Goal: Transaction & Acquisition: Purchase product/service

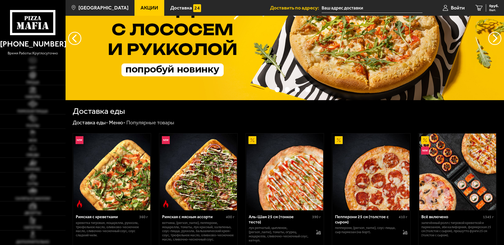
type input "[STREET_ADDRESS]"
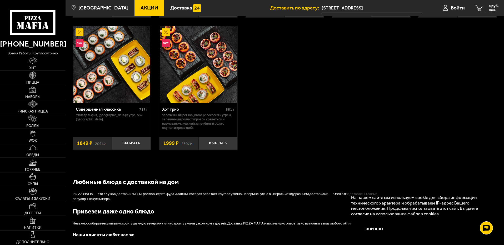
scroll to position [500, 0]
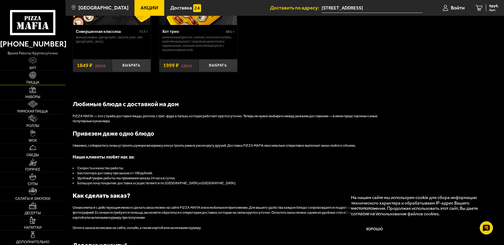
click at [34, 81] on span "Пицца" at bounding box center [32, 83] width 13 height 4
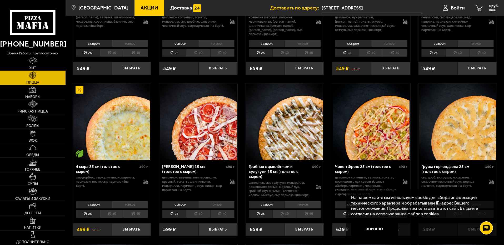
scroll to position [316, 0]
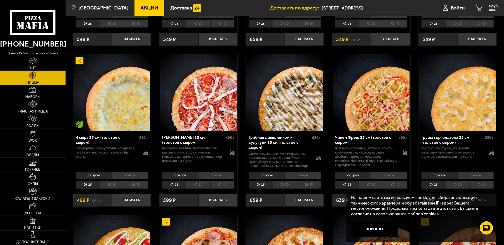
click at [397, 178] on li "тонкое" at bounding box center [389, 175] width 36 height 7
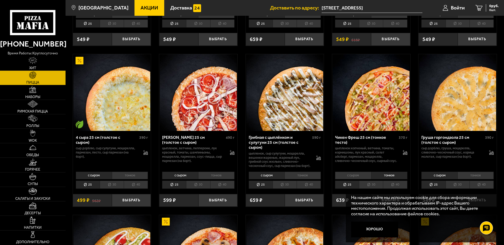
click at [353, 178] on li "с сыром" at bounding box center [353, 175] width 36 height 7
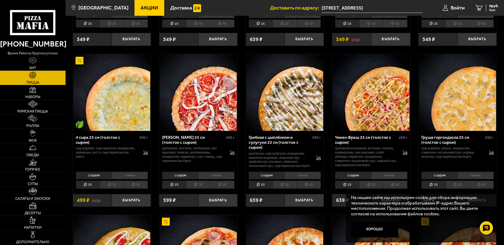
click at [393, 178] on li "тонкое" at bounding box center [389, 175] width 36 height 7
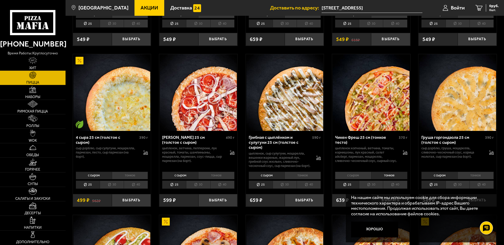
click at [375, 187] on li "30" at bounding box center [371, 185] width 24 height 8
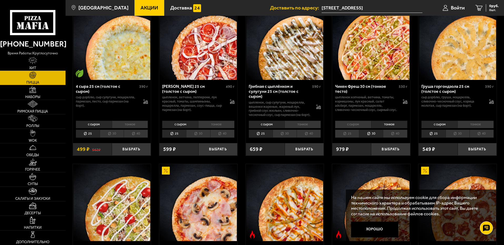
scroll to position [368, 0]
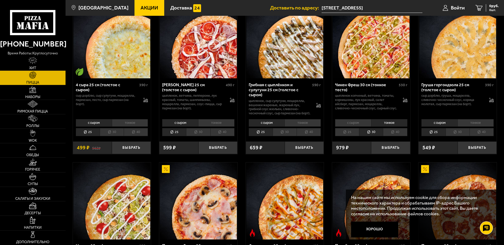
click at [350, 132] on li "25" at bounding box center [347, 132] width 24 height 8
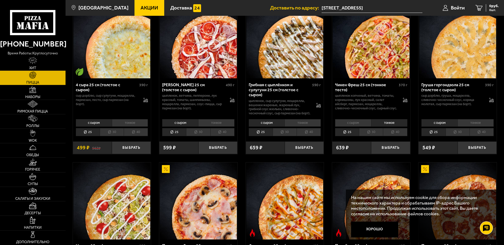
click at [357, 125] on li "с сыром" at bounding box center [353, 122] width 36 height 7
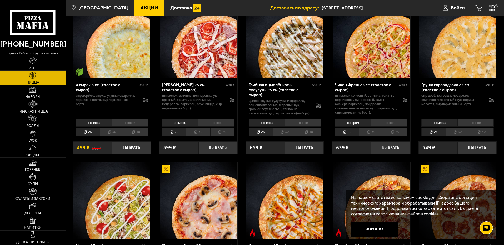
click at [381, 125] on li "тонкое" at bounding box center [389, 122] width 36 height 7
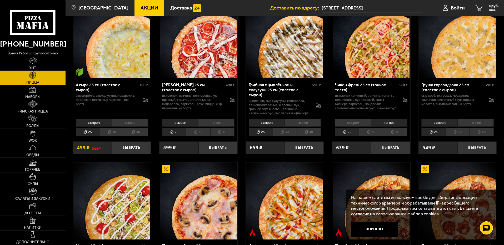
click at [365, 124] on li "с сыром" at bounding box center [353, 122] width 36 height 7
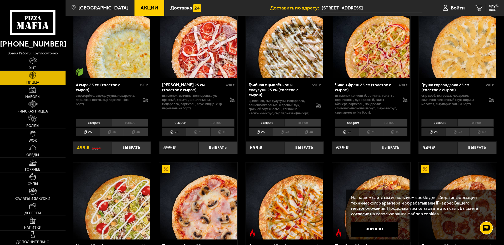
click at [382, 124] on li "тонкое" at bounding box center [389, 122] width 36 height 7
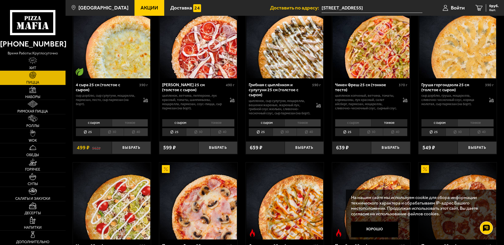
click at [359, 126] on li "с сыром" at bounding box center [353, 122] width 36 height 7
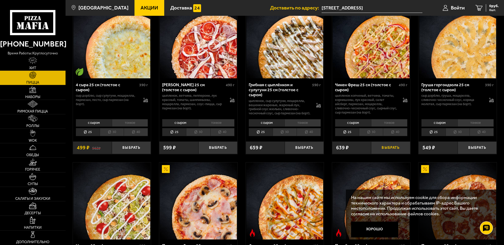
click at [381, 150] on button "Выбрать" at bounding box center [390, 148] width 39 height 13
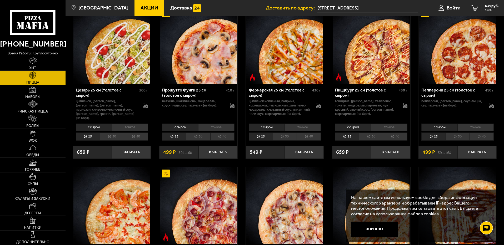
scroll to position [526, 0]
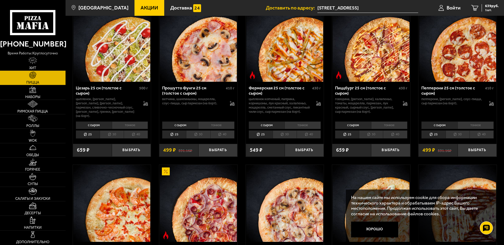
click at [372, 138] on li "30" at bounding box center [371, 134] width 24 height 8
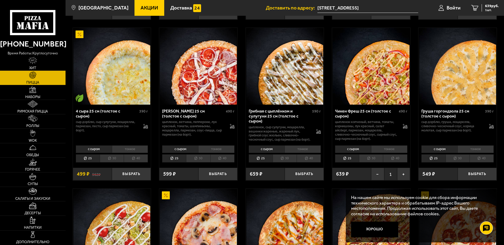
scroll to position [500, 0]
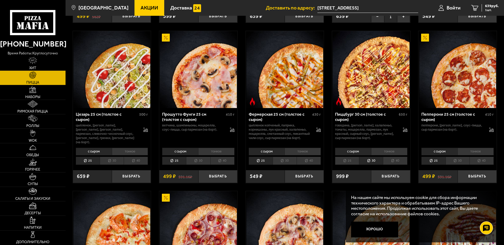
drag, startPoint x: 389, startPoint y: 176, endPoint x: 395, endPoint y: 190, distance: 15.3
click at [395, 190] on div "[PHONE_NUMBER] время работы: круглосуточно [PERSON_NAME] Наборы Римская пицца Р…" at bounding box center [252, 238] width 504 height 1476
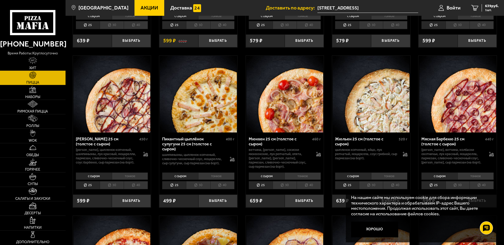
scroll to position [842, 0]
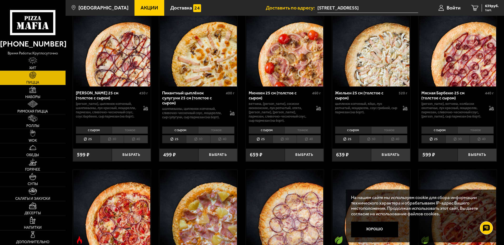
click at [121, 134] on li "тонкое" at bounding box center [130, 130] width 36 height 7
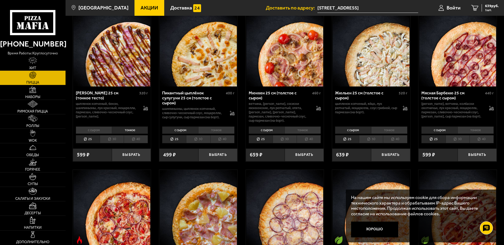
click at [116, 142] on li "30" at bounding box center [112, 139] width 24 height 8
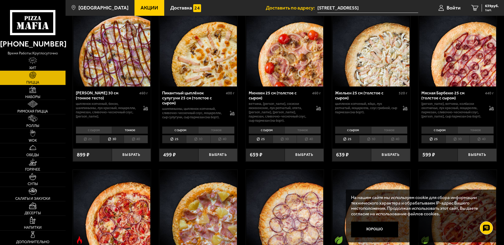
click at [94, 142] on li "25" at bounding box center [88, 139] width 24 height 8
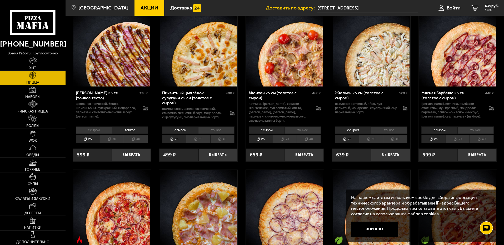
click at [109, 141] on li "30" at bounding box center [112, 139] width 24 height 8
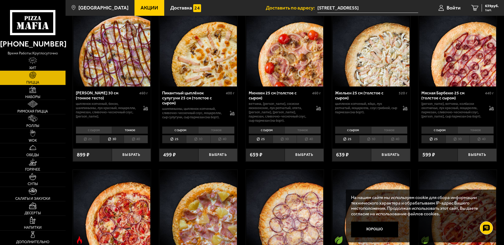
click at [97, 132] on li "с сыром" at bounding box center [94, 130] width 36 height 7
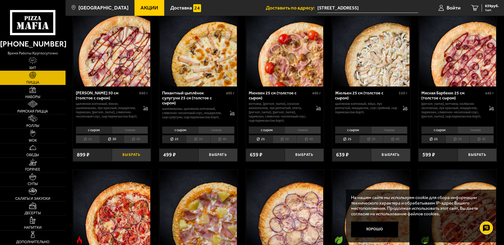
click at [122, 158] on button "Выбрать" at bounding box center [131, 155] width 39 height 13
click at [480, 7] on div "1538 руб. 2 шт." at bounding box center [488, 7] width 19 height 7
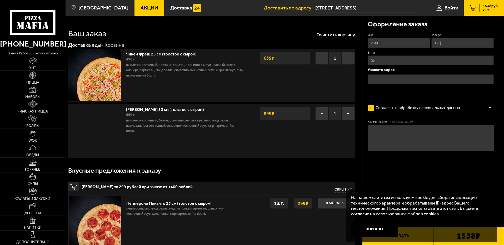
type input "[STREET_ADDRESS]"
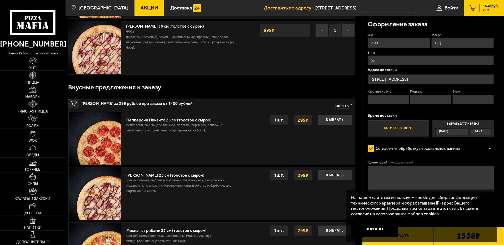
scroll to position [158, 0]
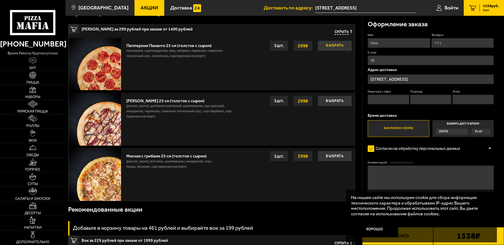
click at [334, 43] on button "Выбрать" at bounding box center [334, 46] width 34 height 11
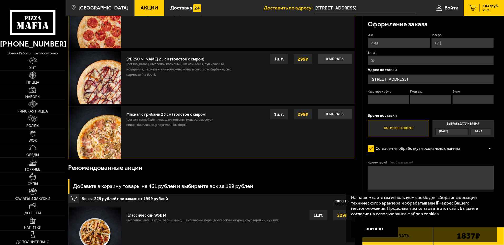
scroll to position [210, 0]
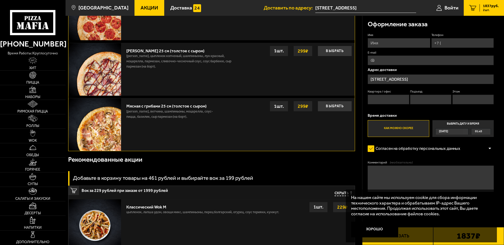
click at [364, 162] on div "Оформление заказа Имя Телефон E-mail Адрес доставки Наличная [STREET_ADDRESS] К…" at bounding box center [433, 119] width 142 height 207
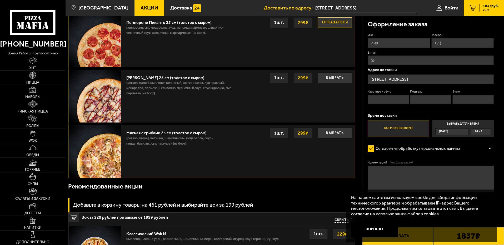
scroll to position [158, 0]
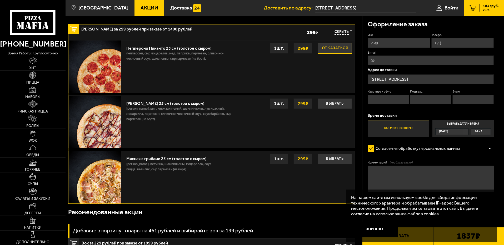
click at [389, 42] on input "Имя" at bounding box center [398, 43] width 62 height 10
type input "[PERSON_NAME]"
type input "[PHONE_NUMBER]"
type input "[EMAIL_ADDRESS][DOMAIN_NAME]"
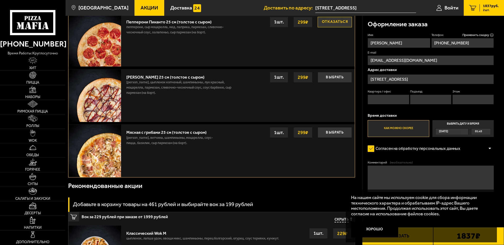
scroll to position [210, 0]
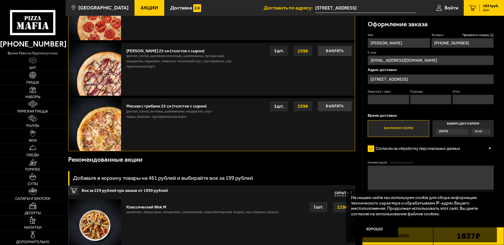
click at [373, 150] on label "Согласен на обработку персональных данных" at bounding box center [416, 149] width 98 height 11
click at [0, 0] on input "Согласен на обработку персональных данных" at bounding box center [0, 0] width 0 height 0
click at [380, 229] on button "Хорошо" at bounding box center [374, 230] width 47 height 16
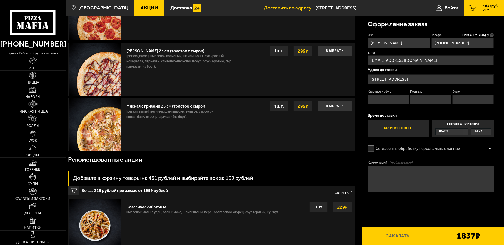
click at [453, 235] on div "1837 ₽" at bounding box center [468, 236] width 71 height 18
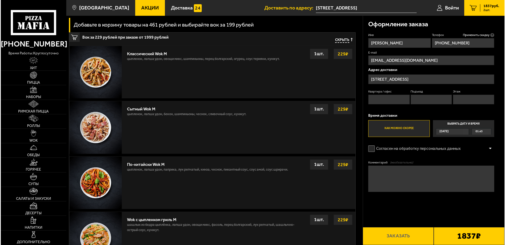
scroll to position [206, 0]
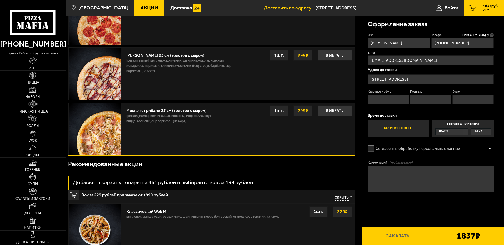
click at [457, 240] on b "1837 ₽" at bounding box center [468, 236] width 24 height 8
click at [380, 98] on input "Квартира / офис" at bounding box center [387, 100] width 41 height 10
type input "49"
click at [425, 102] on input "Подъезд" at bounding box center [430, 100] width 41 height 10
type input "3"
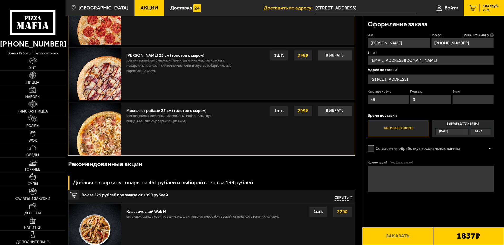
click at [476, 101] on input "Этаж" at bounding box center [472, 100] width 41 height 10
type input "3"
click at [394, 174] on textarea "Комментарий (необязательно)" at bounding box center [430, 179] width 126 height 26
type textarea "Домофон 2988"
click at [463, 237] on b "1837 ₽" at bounding box center [468, 236] width 24 height 8
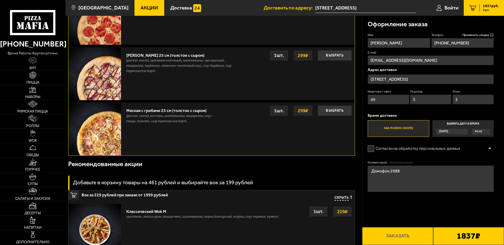
click at [371, 151] on label "Согласен на обработку персональных данных" at bounding box center [416, 149] width 98 height 11
click at [0, 0] on input "Согласен на обработку персональных данных" at bounding box center [0, 0] width 0 height 0
click at [397, 241] on button "Заказать" at bounding box center [397, 236] width 71 height 18
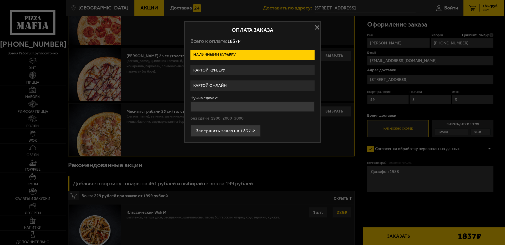
click at [212, 71] on label "Картой курьеру" at bounding box center [252, 70] width 124 height 10
click at [0, 0] on input "Картой курьеру" at bounding box center [0, 0] width 0 height 0
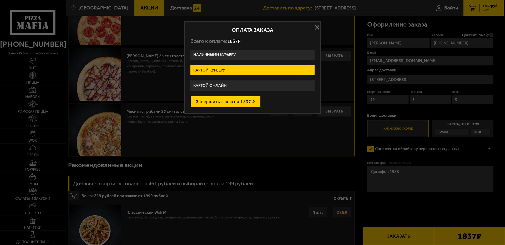
click at [205, 103] on button "Завершить заказ на 1837 ₽" at bounding box center [225, 102] width 70 height 12
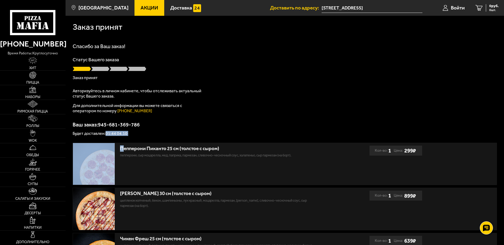
drag, startPoint x: 107, startPoint y: 135, endPoint x: 145, endPoint y: 142, distance: 39.0
click at [125, 139] on div "Заказ принят [PERSON_NAME] за Ваш заказ! Статус Вашего заказа Заказ принят Авто…" at bounding box center [284, 156] width 438 height 280
